Goal: Ask a question

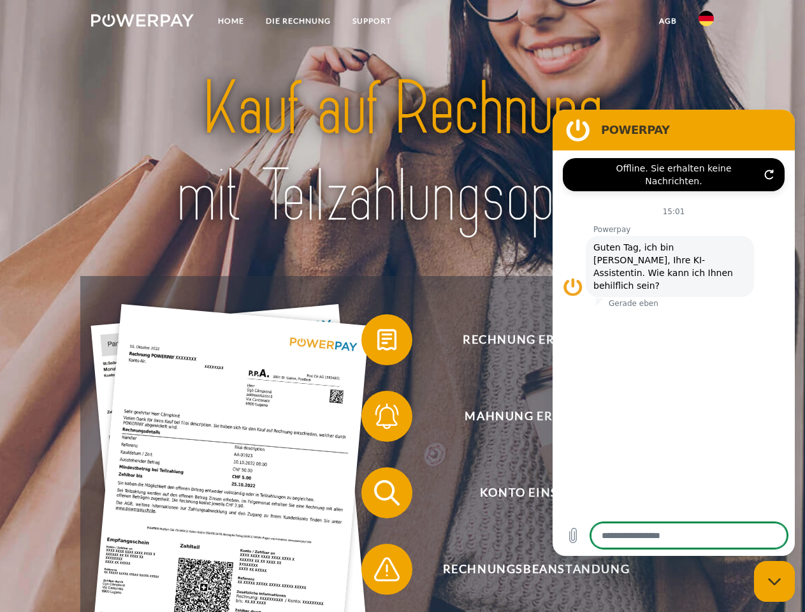
click at [142, 22] on img at bounding box center [142, 20] width 103 height 13
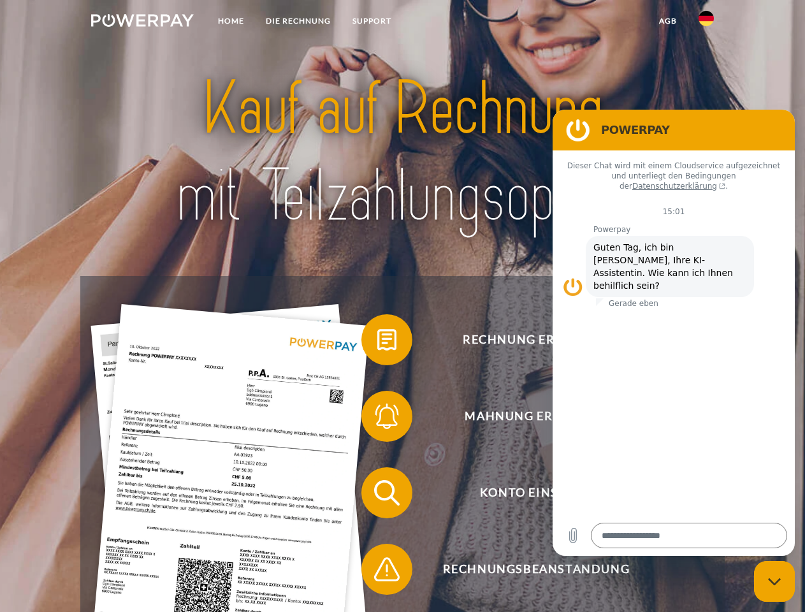
click at [706, 22] on img at bounding box center [705, 18] width 15 height 15
click at [667, 21] on link "agb" at bounding box center [667, 21] width 39 height 23
click at [377, 342] on span at bounding box center [368, 340] width 64 height 64
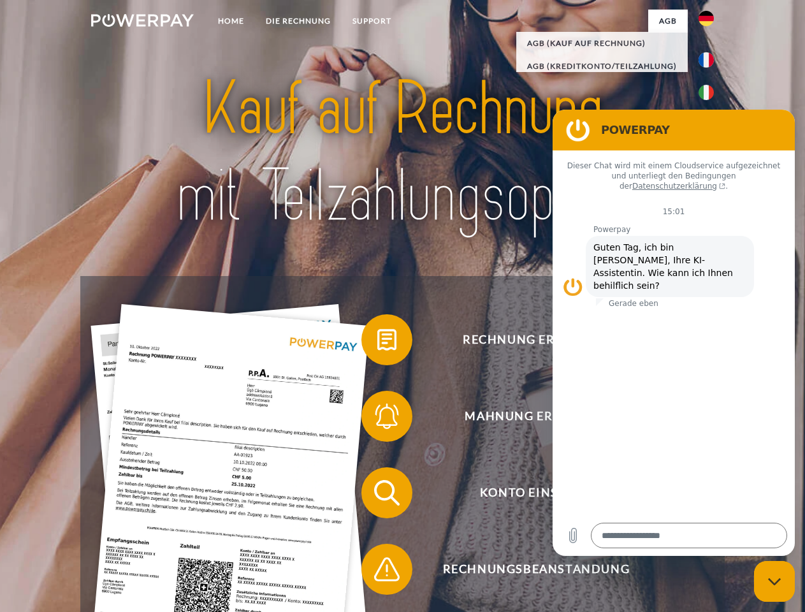
click at [377, 419] on span at bounding box center [368, 416] width 64 height 64
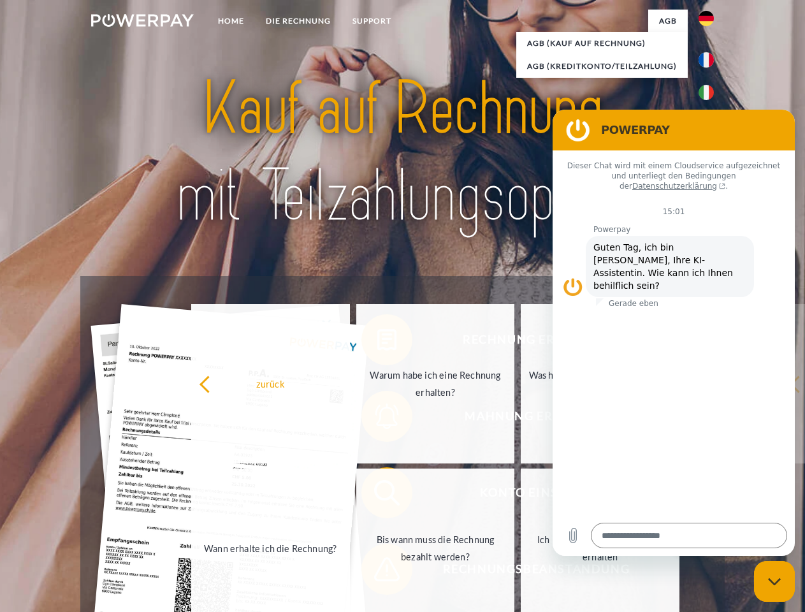
click at [377, 495] on link "Bis wann muss die Rechnung bezahlt werden?" at bounding box center [435, 547] width 159 height 159
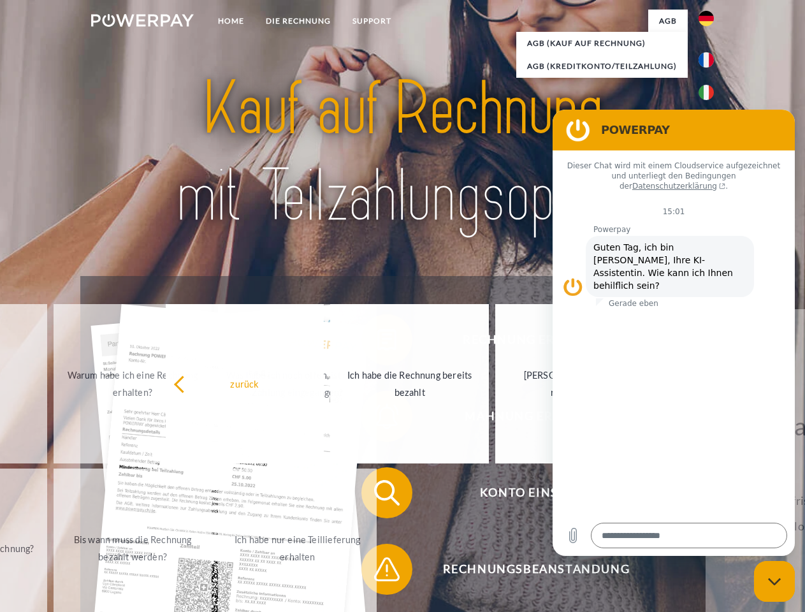
click at [377, 571] on span at bounding box center [368, 569] width 64 height 64
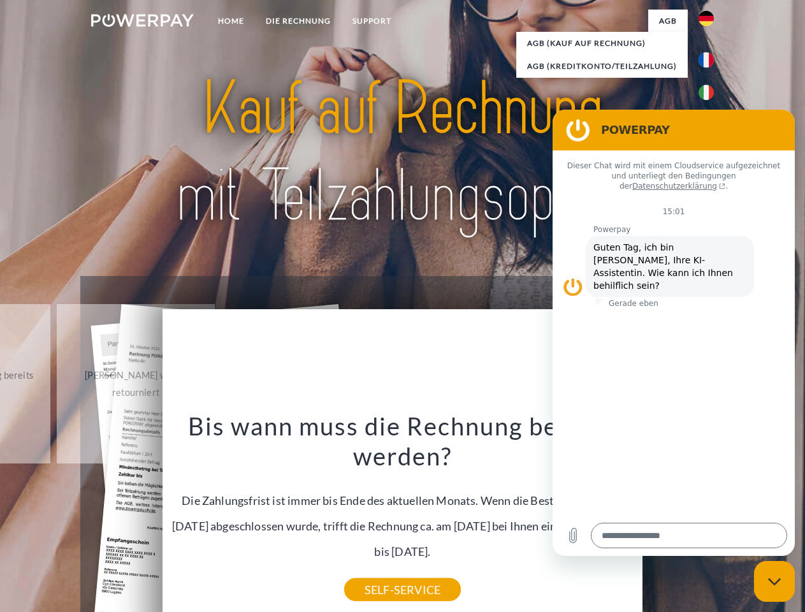
click at [774, 581] on icon "Messaging-Fenster schließen" at bounding box center [774, 581] width 13 height 8
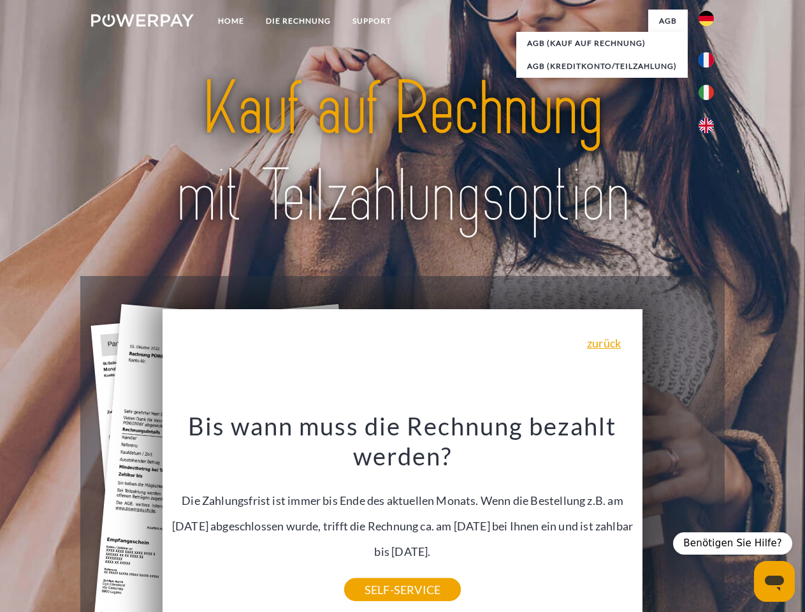
type textarea "*"
